Goal: Information Seeking & Learning: Understand process/instructions

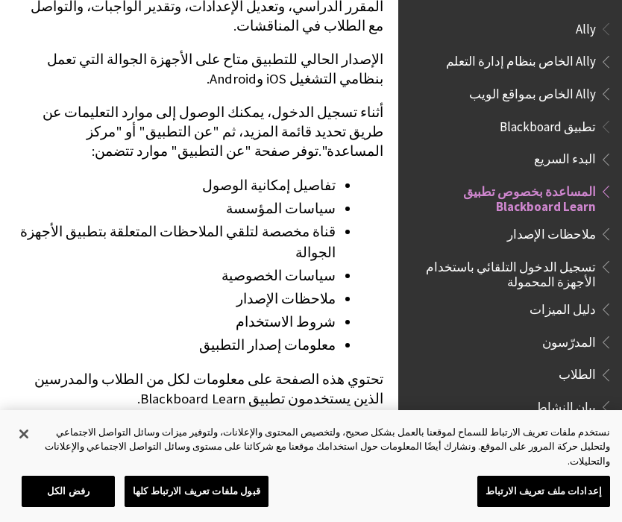
click at [575, 283] on span "تسجيل الدخول التلقائي باستخدام الأجهزة المحمولة" at bounding box center [506, 271] width 180 height 35
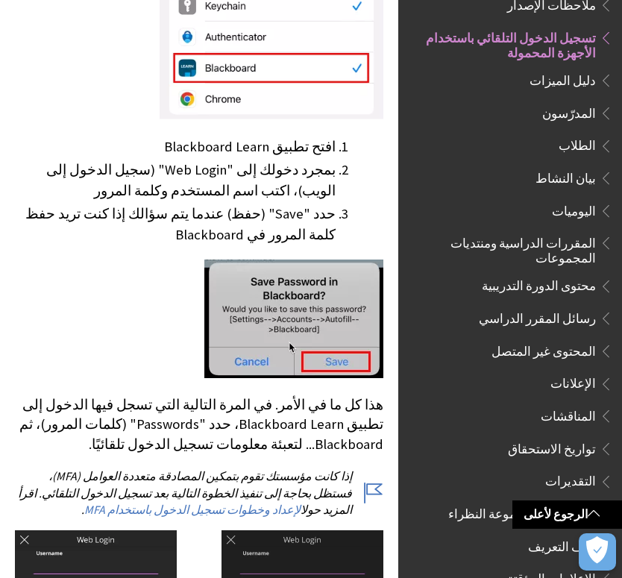
scroll to position [842, 0]
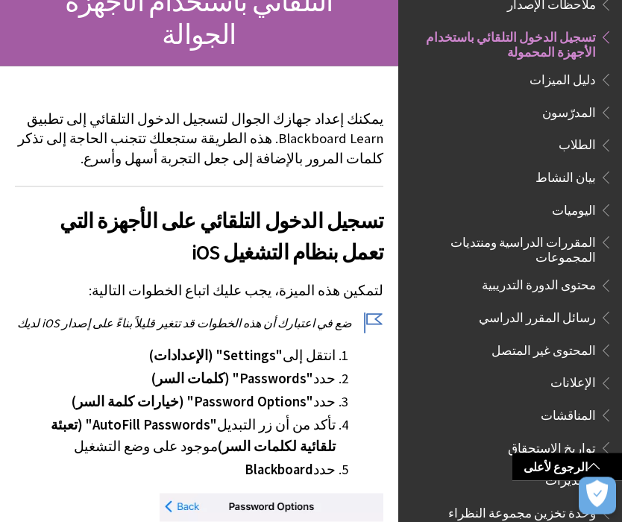
scroll to position [227, 0]
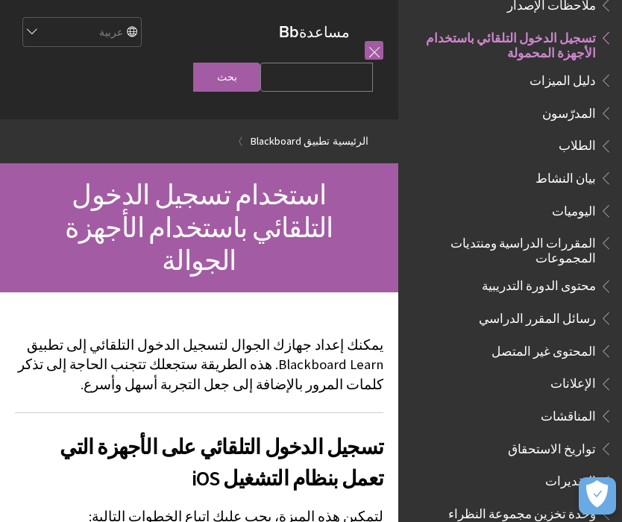
click at [576, 85] on span "دليل الميزات" at bounding box center [562, 78] width 66 height 20
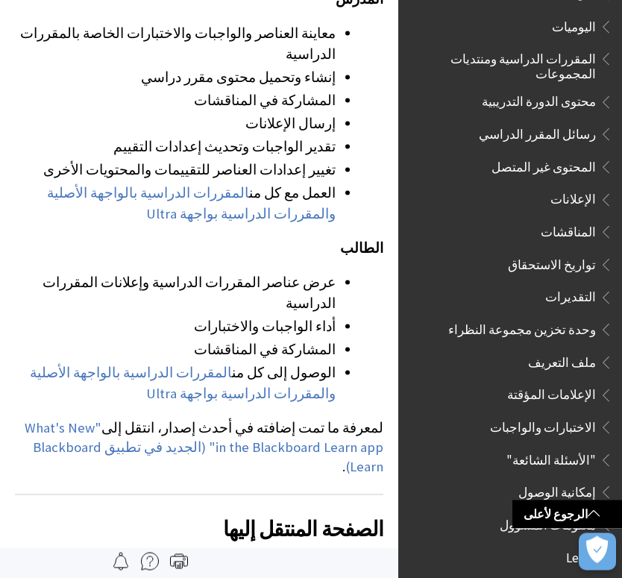
scroll to position [511, 0]
click at [62, 364] on link "المقررات الدراسية بالواجهة الأصلية والمقررات الدراسية بواجهة Ultra" at bounding box center [183, 383] width 306 height 39
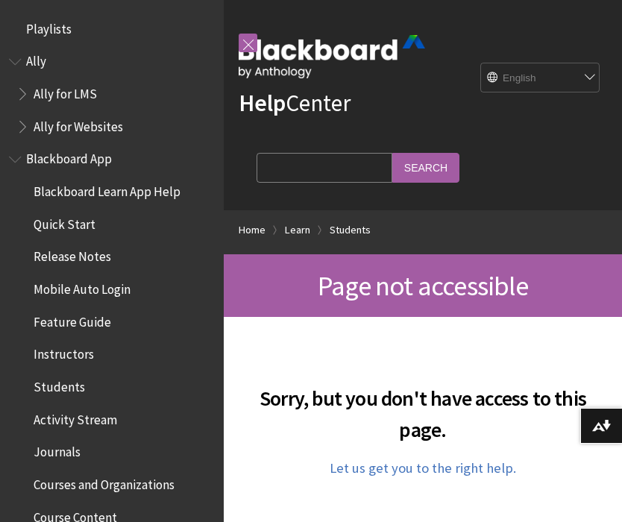
click at [20, 64] on span "Book outline for Anthology Ally Help" at bounding box center [17, 58] width 16 height 19
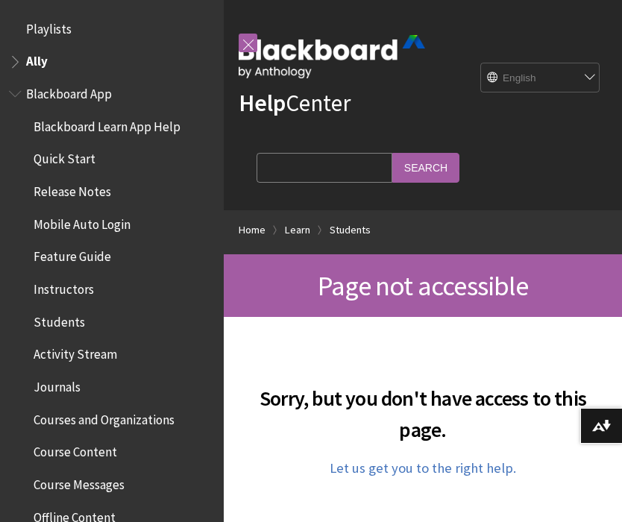
click at [28, 62] on span "Ally" at bounding box center [37, 59] width 22 height 20
click at [32, 91] on span "Blackboard App" at bounding box center [69, 91] width 86 height 20
click at [28, 89] on span "Blackboard App" at bounding box center [70, 91] width 89 height 20
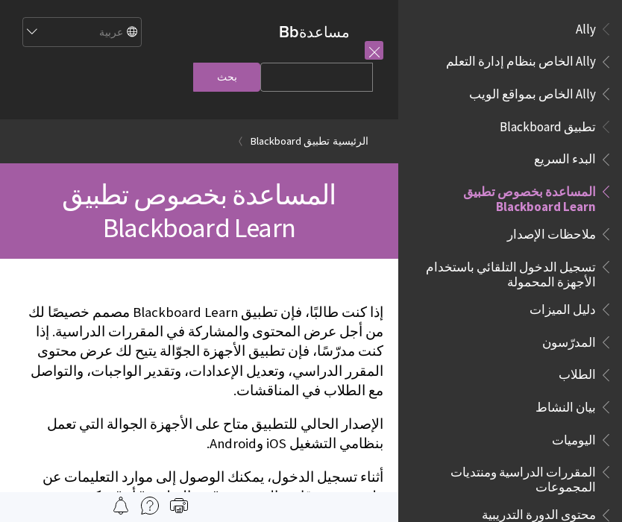
scroll to position [154, 0]
